Goal: Task Accomplishment & Management: Manage account settings

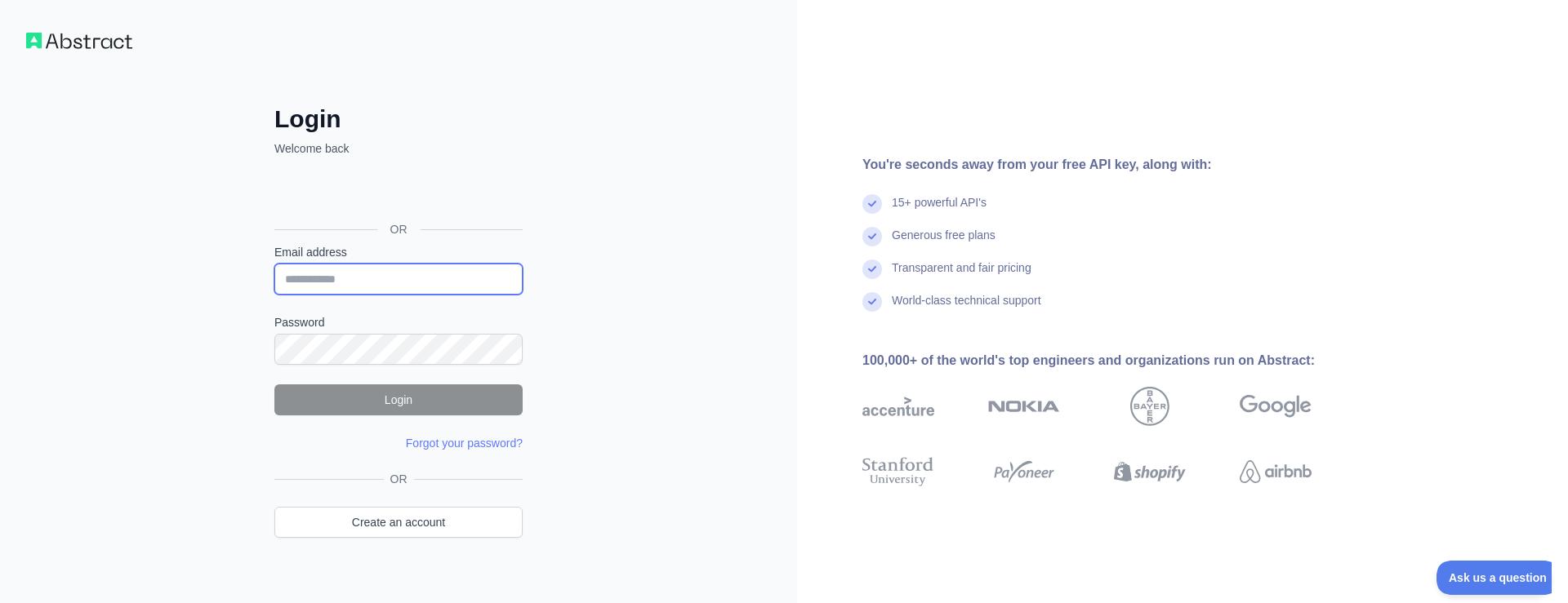
click at [385, 271] on input "Email address" at bounding box center [399, 279] width 248 height 31
click at [410, 190] on div "Iniciar sesión con Google. Se abre en una nueva pestaña." at bounding box center [397, 192] width 245 height 35
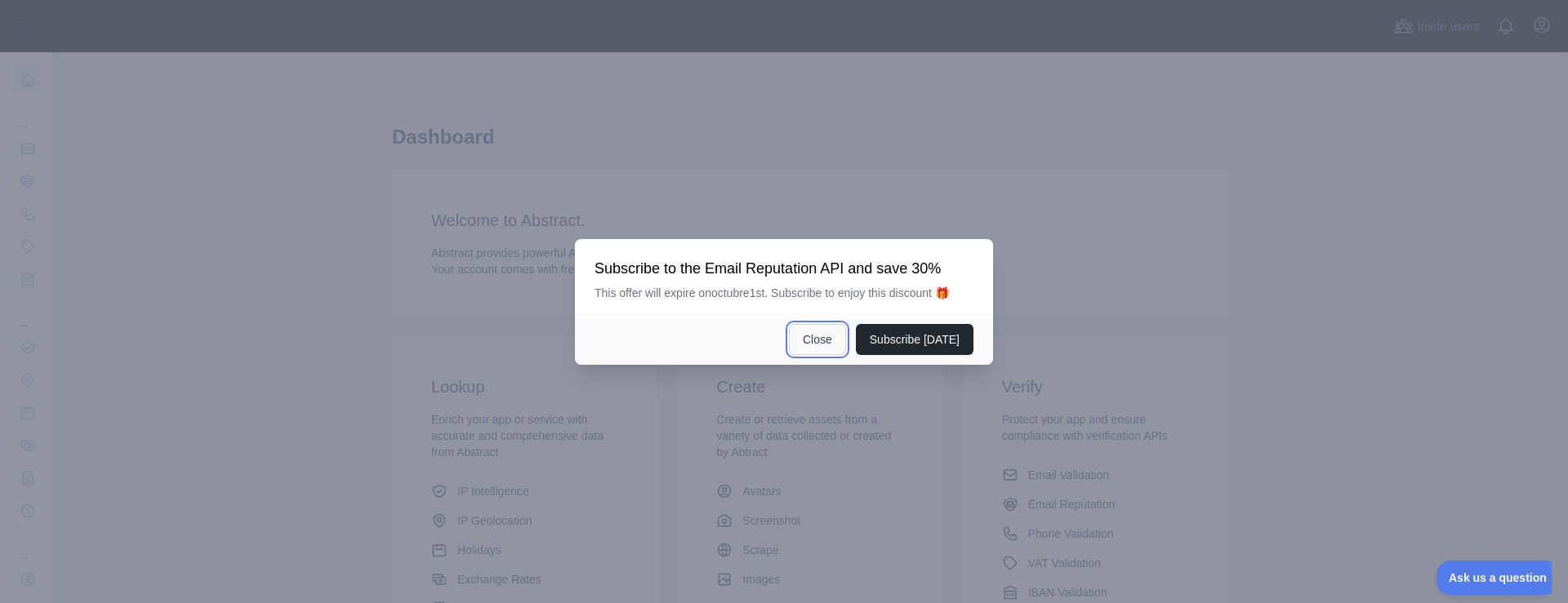
click at [836, 345] on button "Close" at bounding box center [817, 339] width 57 height 31
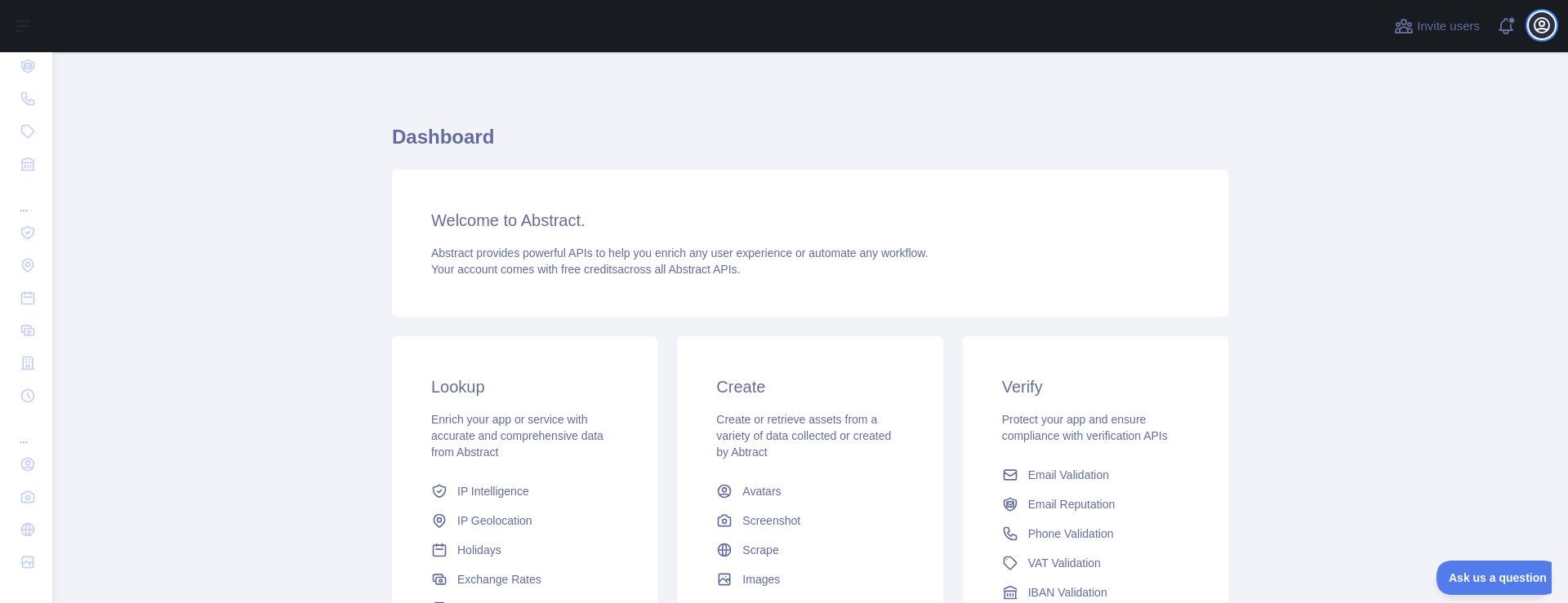
click at [1532, 31] on button "Open user menu" at bounding box center [1542, 25] width 26 height 26
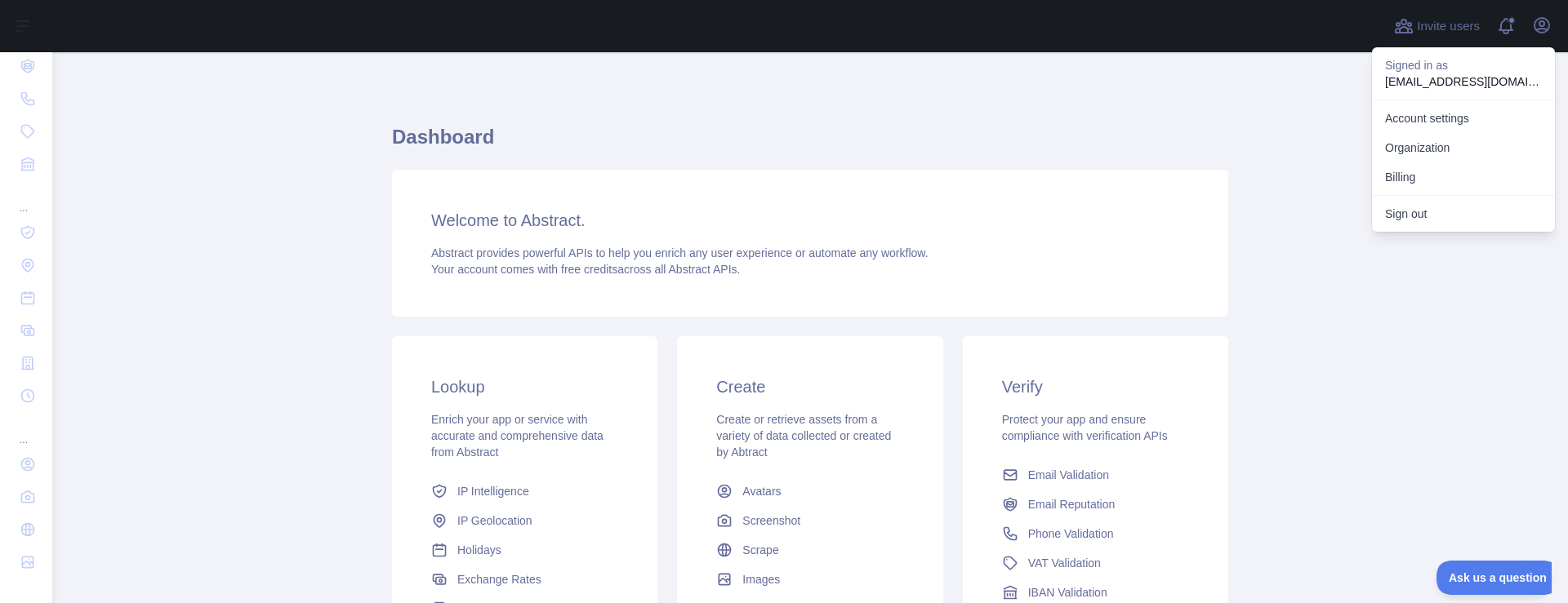
click at [246, 268] on main "Dashboard Welcome to Abstract. Abstract provides powerful APIs to help you enri…" at bounding box center [810, 327] width 1516 height 551
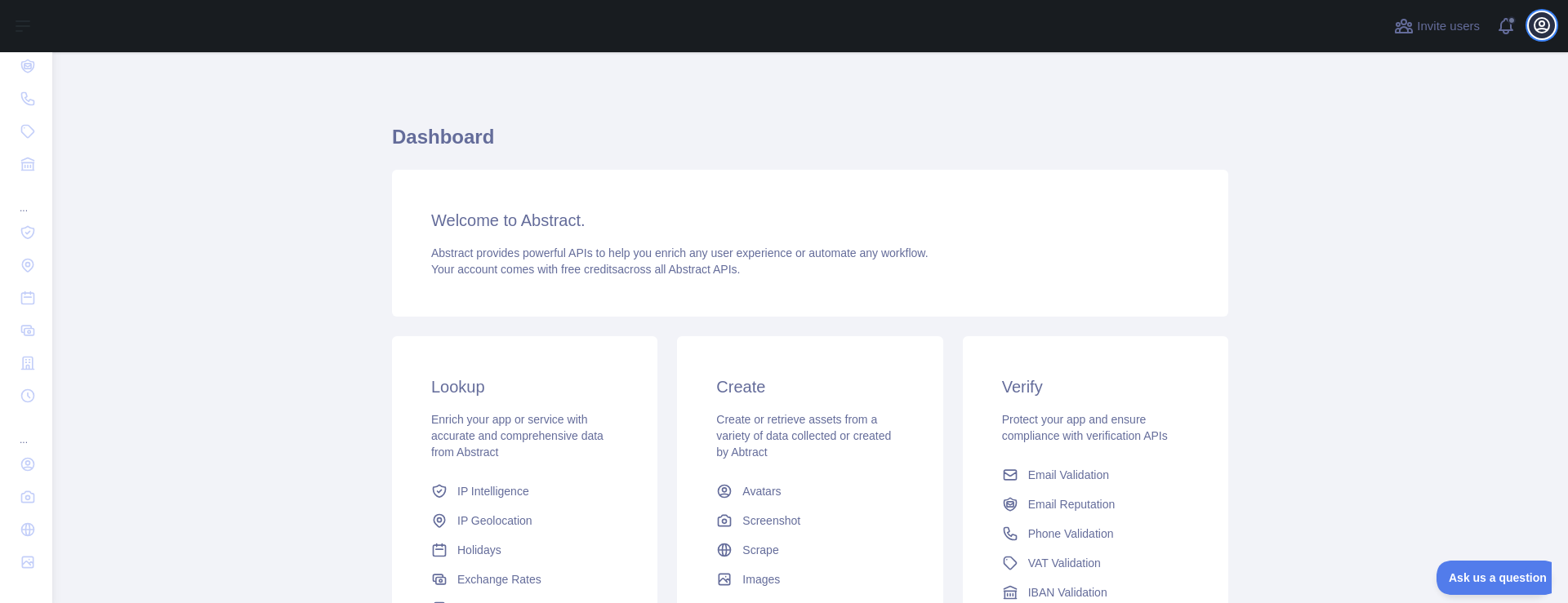
click at [1551, 28] on icon "button" at bounding box center [1543, 25] width 20 height 20
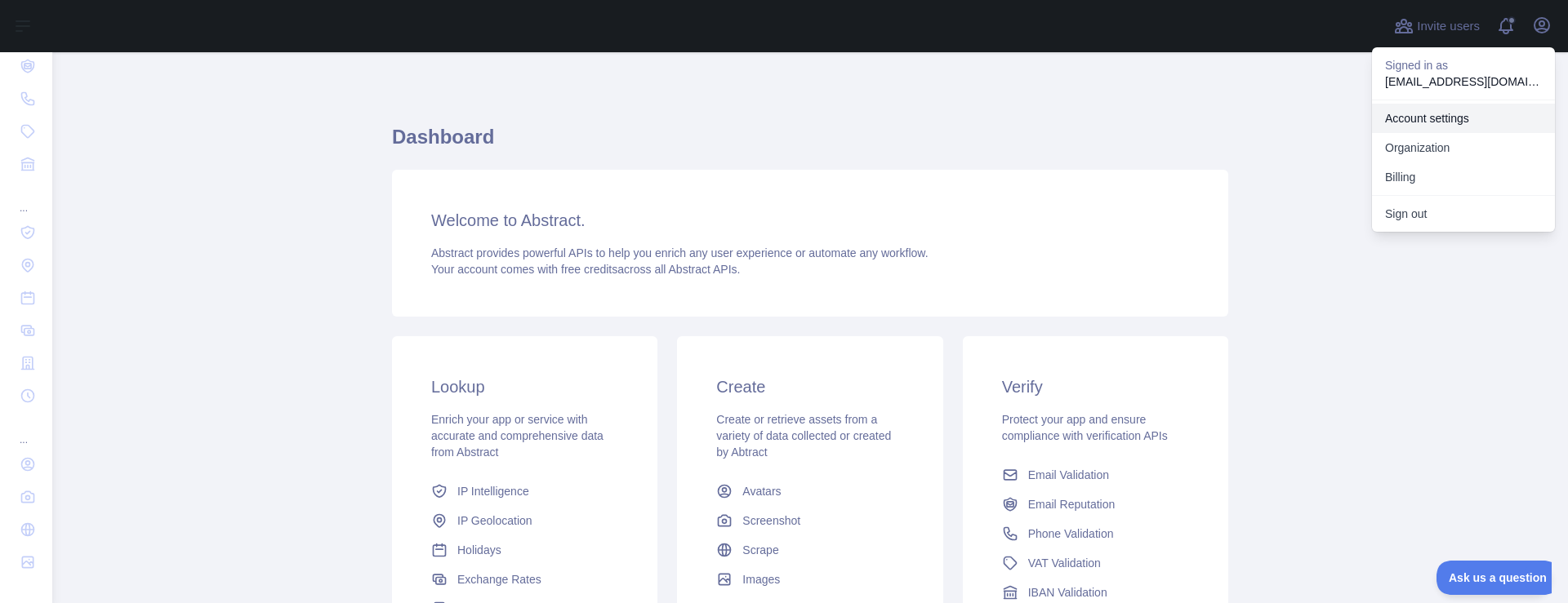
click at [1416, 124] on link "Account settings" at bounding box center [1463, 118] width 183 height 29
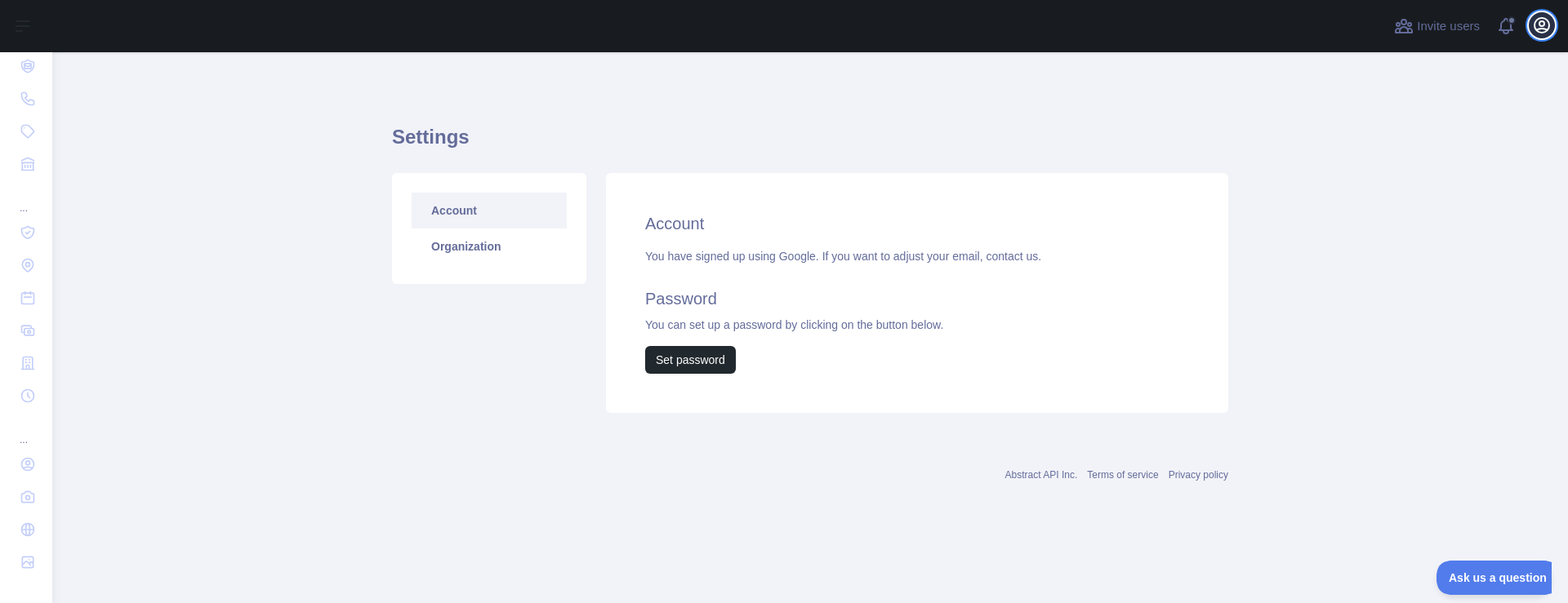
click at [1542, 30] on icon "button" at bounding box center [1543, 25] width 20 height 20
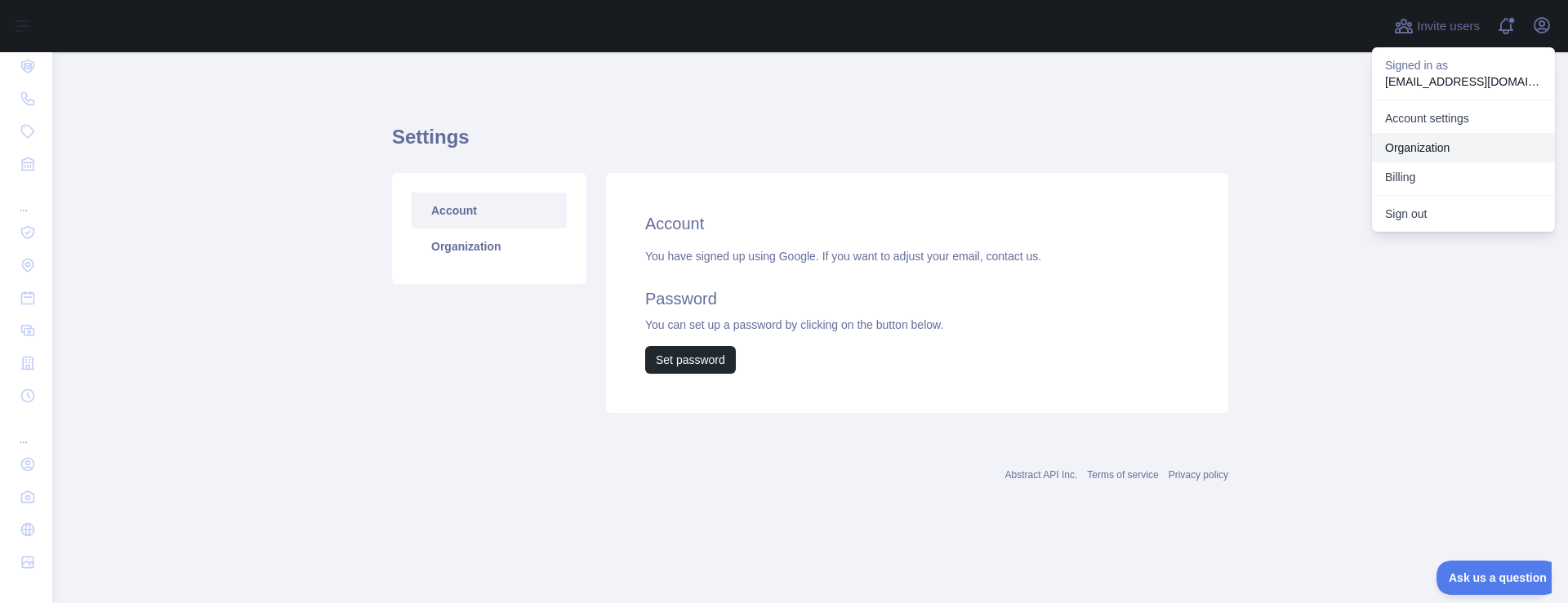
click at [1421, 151] on link "Organization" at bounding box center [1463, 147] width 183 height 29
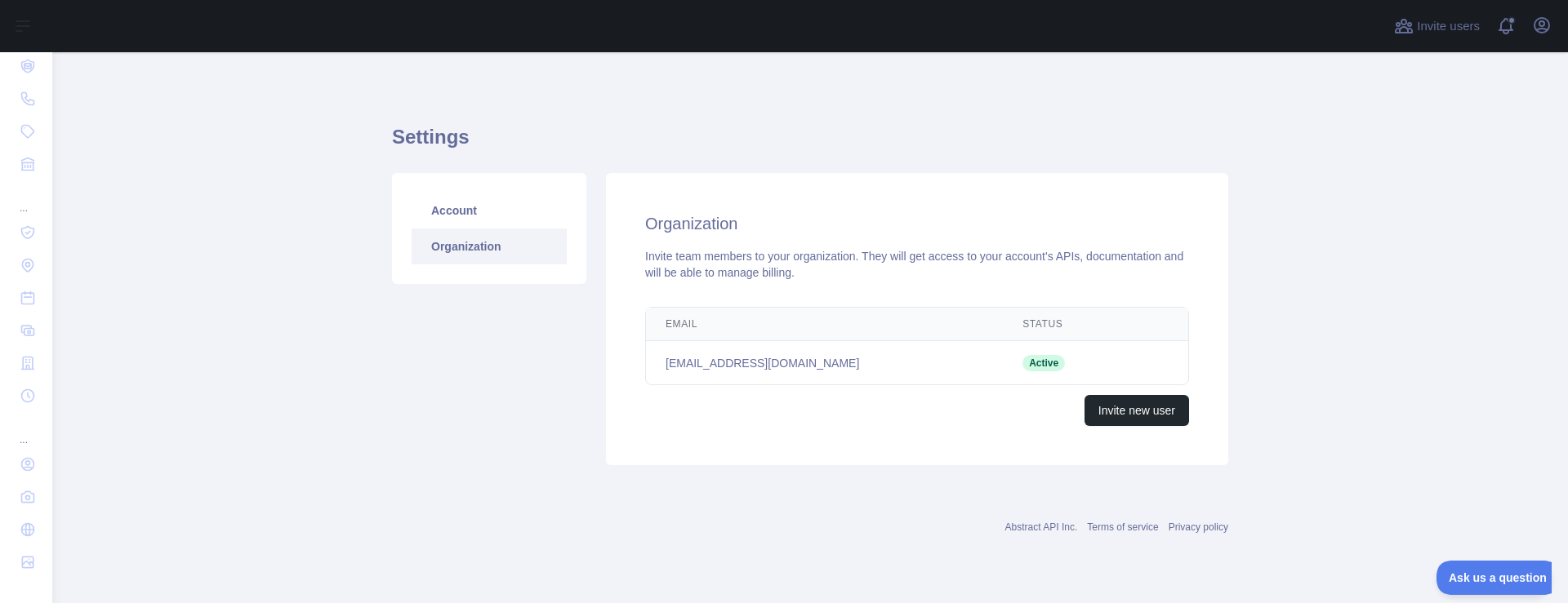
click at [1539, 41] on div "Invite users View notifications Open user menu" at bounding box center [1472, 25] width 164 height 52
click at [1539, 13] on button "Open user menu" at bounding box center [1542, 25] width 26 height 26
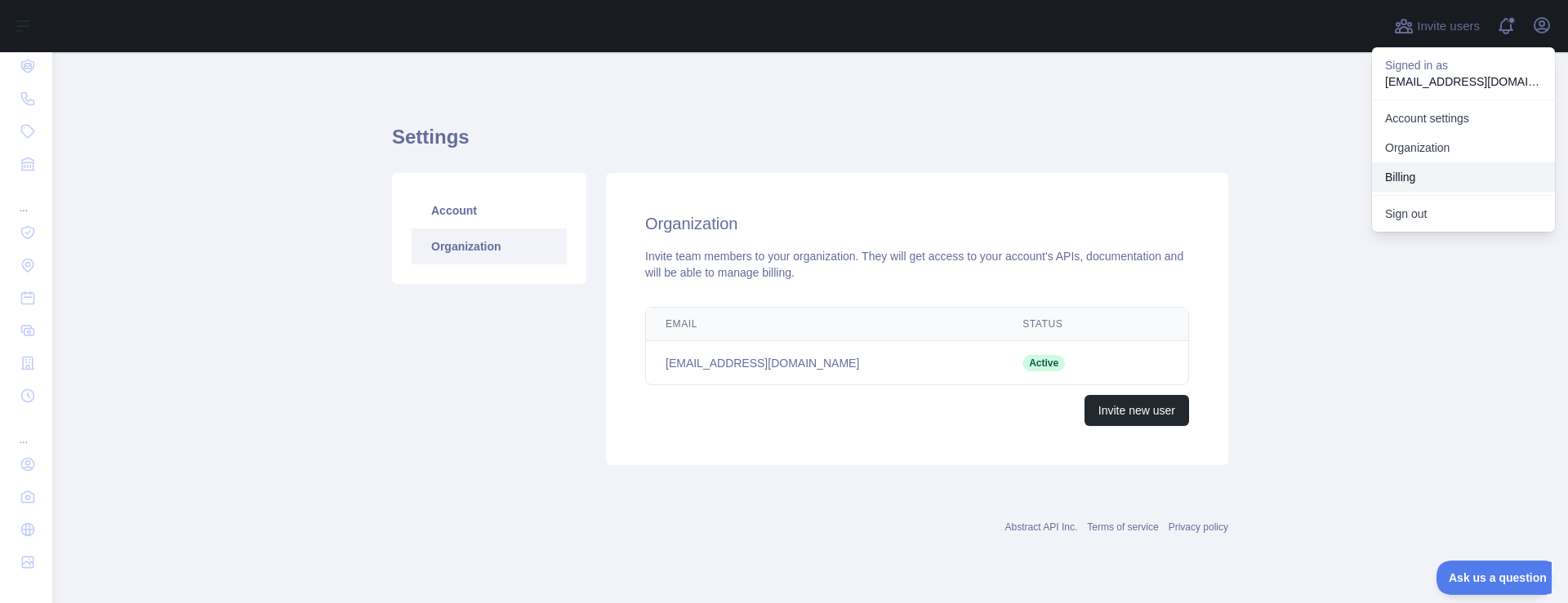
click at [1411, 186] on button "Billing" at bounding box center [1463, 177] width 183 height 29
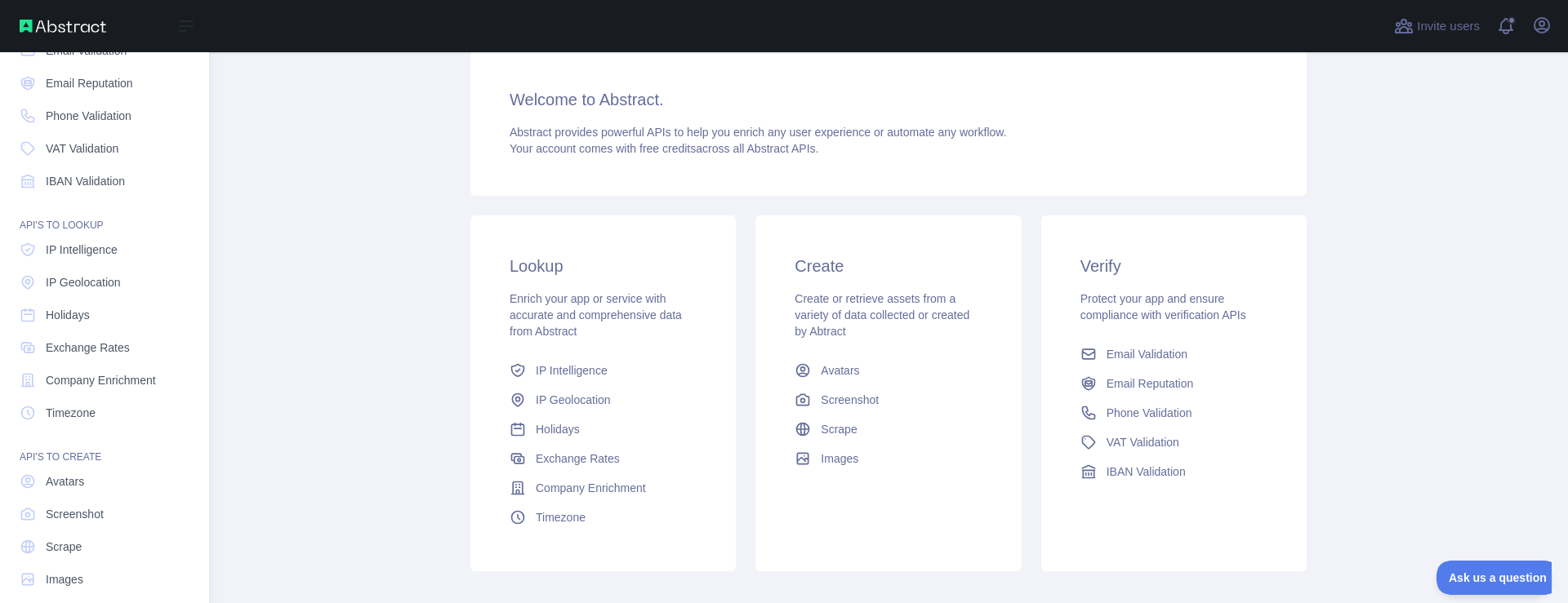
scroll to position [116, 0]
